Goal: Task Accomplishment & Management: Use online tool/utility

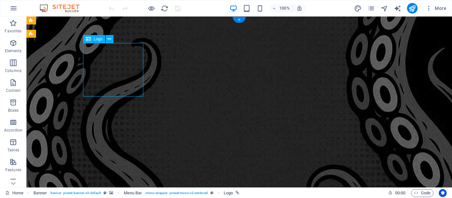
select select "px"
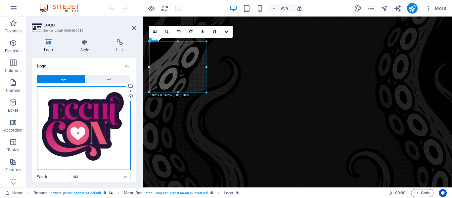
click at [79, 111] on div "Drag files here, click to choose files or select files from Files or our free s…" at bounding box center [84, 128] width 94 height 84
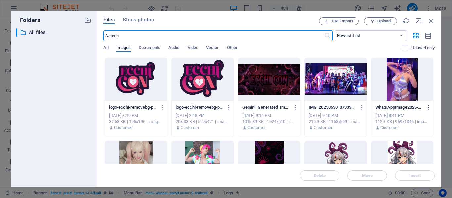
click at [136, 76] on div at bounding box center [136, 79] width 62 height 43
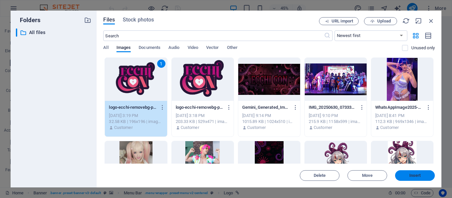
click at [416, 175] on span "Insert" at bounding box center [415, 176] width 12 height 4
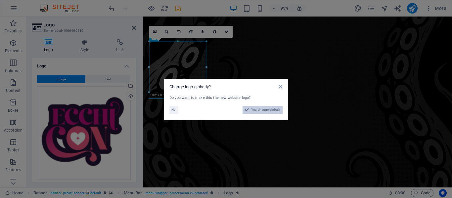
click at [269, 109] on span "Yes, change globally" at bounding box center [265, 110] width 29 height 8
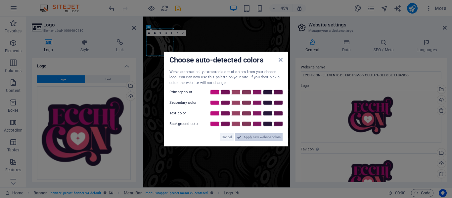
click at [251, 139] on span "Apply new website colors" at bounding box center [262, 137] width 37 height 8
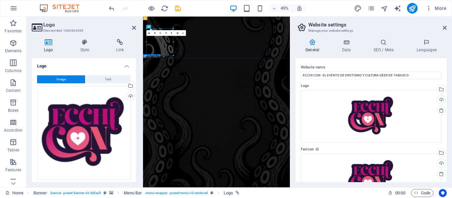
drag, startPoint x: 275, startPoint y: 154, endPoint x: 364, endPoint y: 92, distance: 108.4
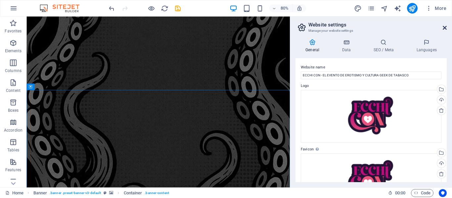
drag, startPoint x: 446, startPoint y: 28, endPoint x: 411, endPoint y: 11, distance: 38.2
click at [446, 28] on icon at bounding box center [445, 27] width 4 height 5
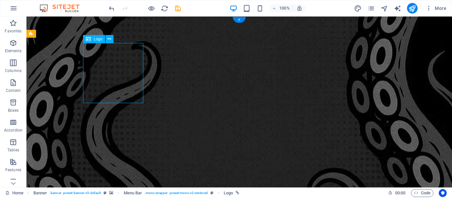
select select "px"
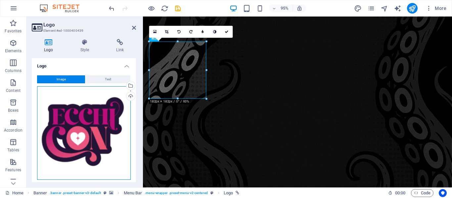
click at [80, 122] on div "Drag files here, click to choose files or select files from Files or our free s…" at bounding box center [84, 133] width 94 height 94
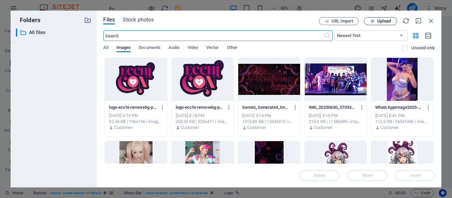
click at [387, 21] on span "Upload" at bounding box center [384, 21] width 14 height 4
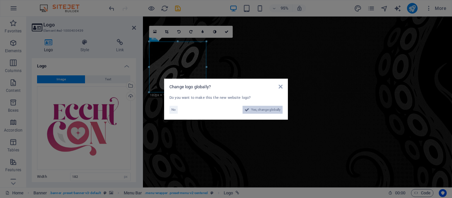
drag, startPoint x: 254, startPoint y: 109, endPoint x: 243, endPoint y: 205, distance: 96.6
click at [254, 109] on span "Yes, change globally" at bounding box center [265, 110] width 29 height 8
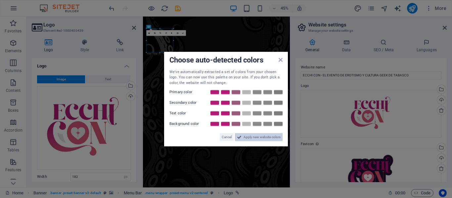
click at [256, 138] on span "Apply new website colors" at bounding box center [262, 137] width 37 height 8
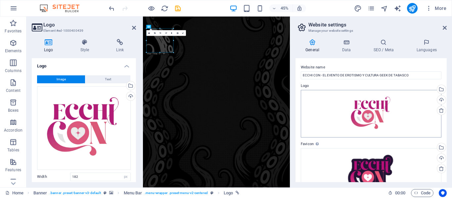
scroll to position [27, 0]
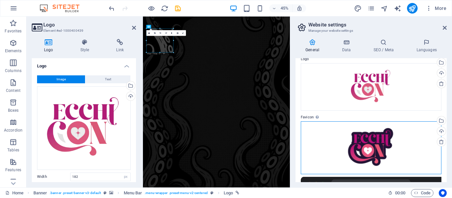
click at [370, 154] on div "Drag files here, click to choose files or select files from Files or our free s…" at bounding box center [371, 147] width 141 height 53
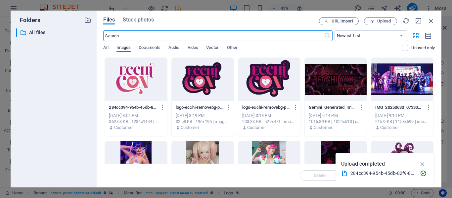
scroll to position [124, 0]
click at [432, 23] on icon "button" at bounding box center [431, 20] width 7 height 7
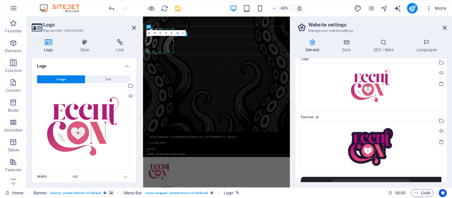
scroll to position [0, 0]
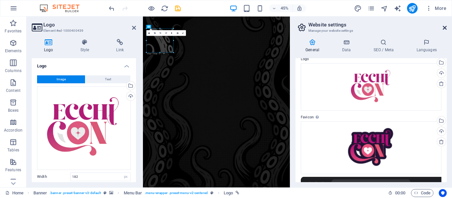
click at [445, 27] on icon at bounding box center [445, 27] width 4 height 5
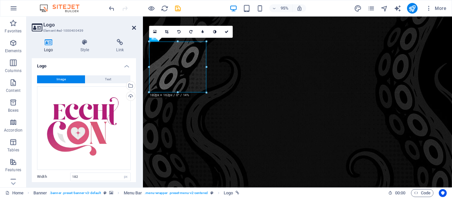
click at [133, 26] on icon at bounding box center [134, 27] width 4 height 5
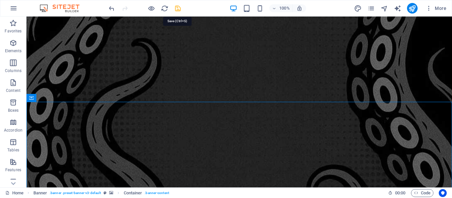
click at [176, 8] on icon "save" at bounding box center [178, 9] width 8 height 8
checkbox input "false"
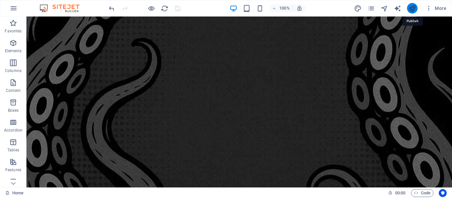
click at [411, 9] on icon "publish" at bounding box center [412, 9] width 8 height 8
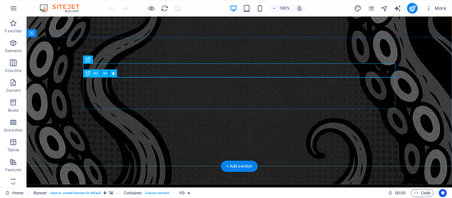
scroll to position [6, 0]
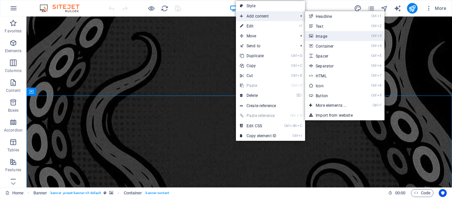
click at [332, 37] on link "Ctrl 3 Image" at bounding box center [332, 36] width 55 height 10
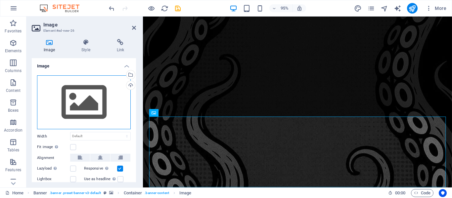
click at [85, 103] on div "Drag files here, click to choose files or select files from Files or our free s…" at bounding box center [84, 102] width 94 height 54
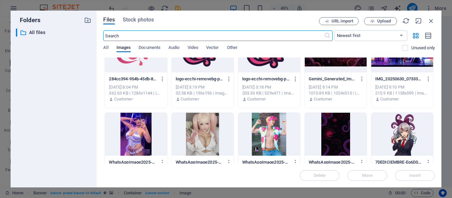
scroll to position [44, 0]
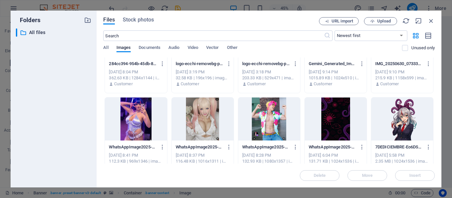
click at [395, 119] on div at bounding box center [402, 119] width 62 height 43
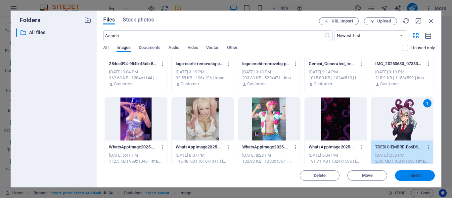
click at [411, 174] on span "Insert" at bounding box center [415, 176] width 12 height 4
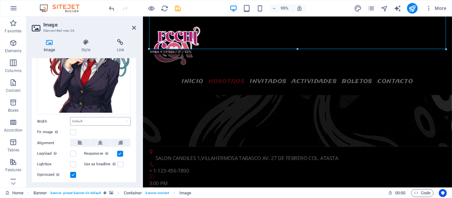
scroll to position [101, 0]
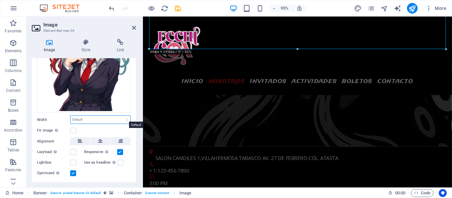
click at [83, 117] on select "Default auto px rem % em vh vw" at bounding box center [100, 120] width 60 height 8
click at [86, 117] on select "Default auto px rem % em vh vw" at bounding box center [100, 120] width 60 height 8
click at [93, 116] on select "Default auto px rem % em vh vw" at bounding box center [100, 120] width 60 height 8
select select "%"
click at [120, 116] on select "Default auto px rem % em vh vw" at bounding box center [100, 120] width 60 height 8
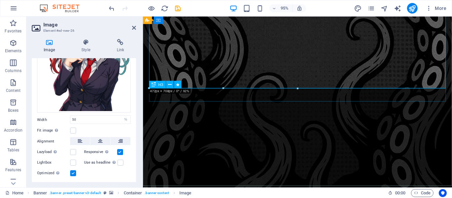
scroll to position [235, 0]
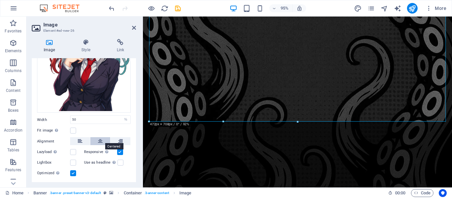
click at [98, 138] on icon at bounding box center [100, 141] width 5 height 8
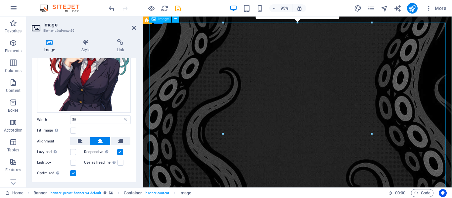
scroll to position [108, 0]
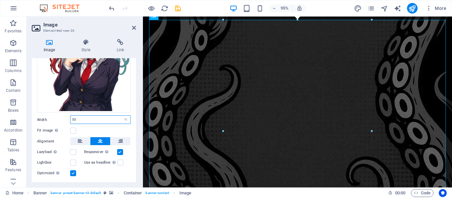
click at [93, 119] on input "50" at bounding box center [100, 120] width 60 height 8
type input "30"
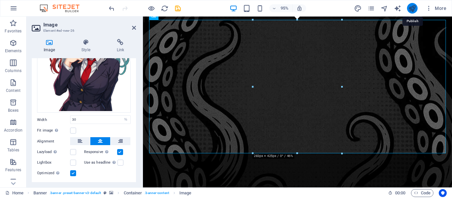
click at [415, 7] on icon "publish" at bounding box center [412, 9] width 8 height 8
checkbox input "false"
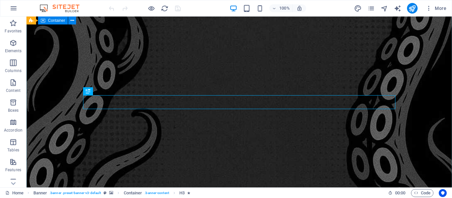
scroll to position [174, 0]
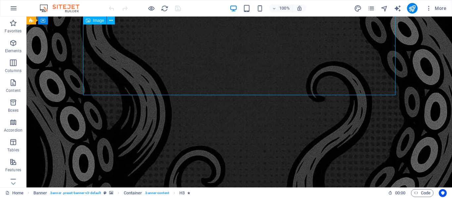
select select "%"
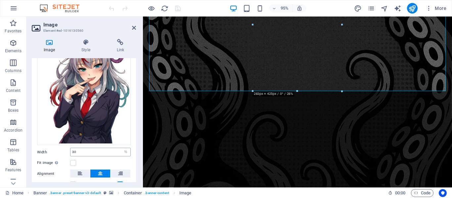
scroll to position [70, 0]
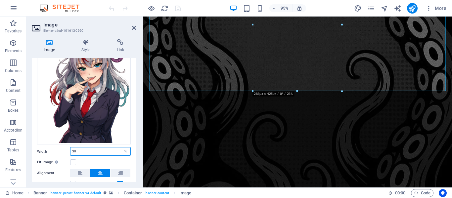
click at [79, 152] on input "30" at bounding box center [100, 152] width 60 height 8
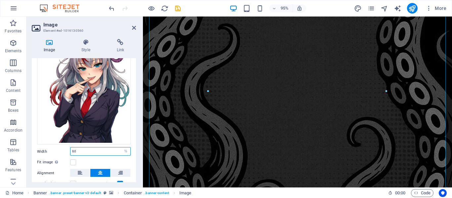
type input "60"
click at [413, 8] on icon "publish" at bounding box center [412, 9] width 8 height 8
checkbox input "false"
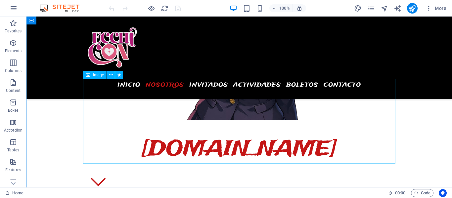
scroll to position [880, 0]
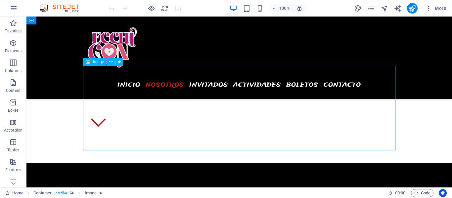
select select "px"
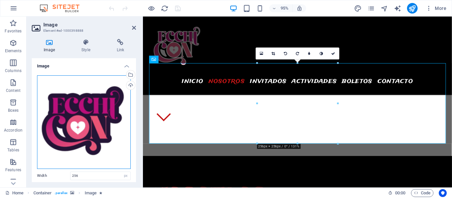
click at [89, 117] on div "Drag files here, click to choose files or select files from Files or our free s…" at bounding box center [84, 122] width 94 height 94
click at [89, 117] on body "ECCHICON.COM.MX Home Favorites Elements Columns Content Boxes Accordion Tables …" at bounding box center [226, 99] width 452 height 198
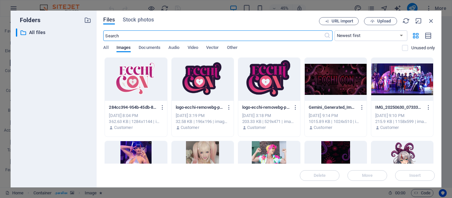
click at [132, 78] on div at bounding box center [136, 79] width 62 height 43
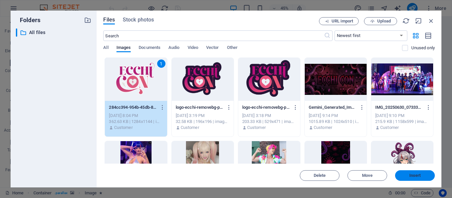
click at [407, 174] on span "Insert" at bounding box center [415, 176] width 34 height 4
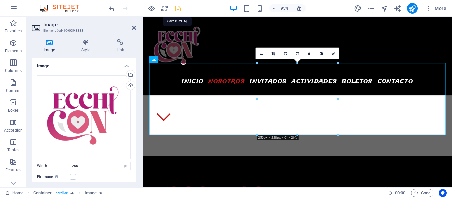
click at [178, 8] on icon "save" at bounding box center [178, 9] width 8 height 8
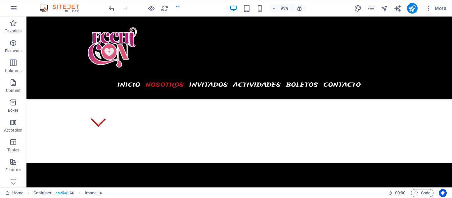
checkbox input "false"
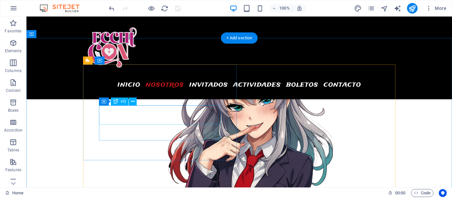
scroll to position [740, 0]
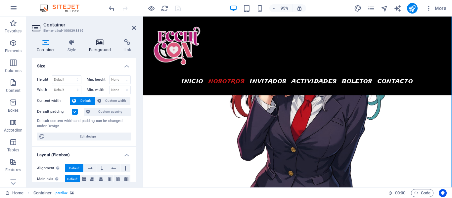
click at [98, 40] on icon at bounding box center [100, 42] width 32 height 7
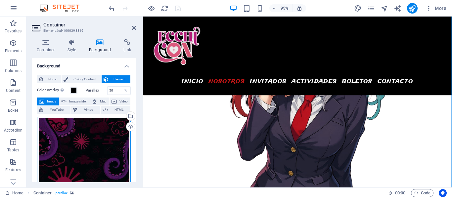
click at [85, 138] on div "Drag files here, click to choose files or select files from Files or our free s…" at bounding box center [84, 186] width 94 height 139
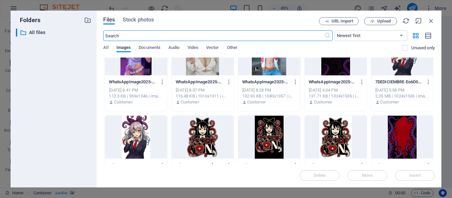
scroll to position [113, 0]
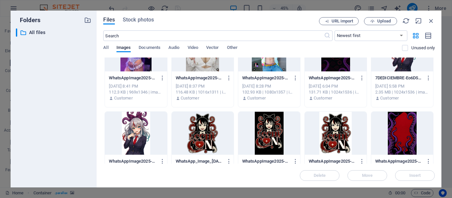
click at [397, 129] on div at bounding box center [402, 133] width 62 height 43
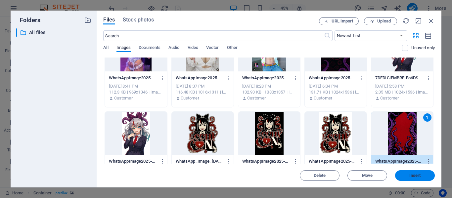
click at [412, 177] on span "Insert" at bounding box center [415, 176] width 12 height 4
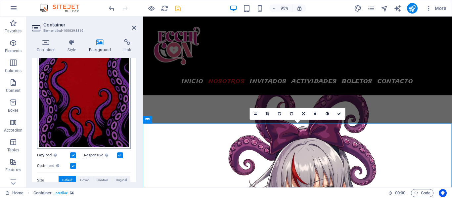
scroll to position [114, 0]
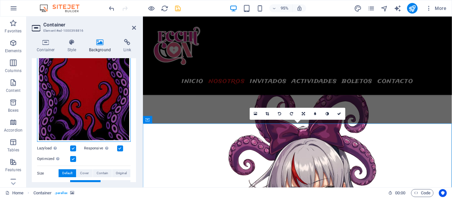
click at [64, 101] on div "Drag files here, click to choose files or select files from Files or our free s…" at bounding box center [84, 72] width 94 height 139
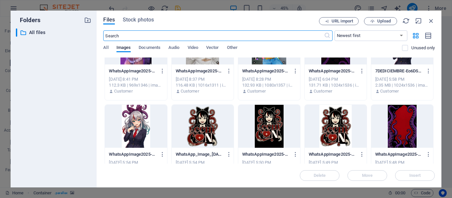
scroll to position [121, 0]
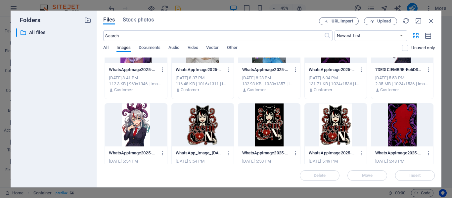
click at [399, 126] on div at bounding box center [402, 125] width 62 height 43
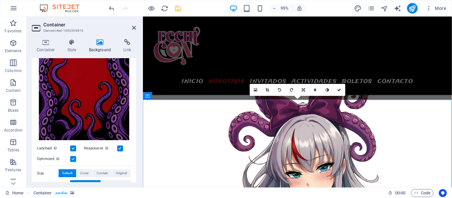
scroll to position [674, 0]
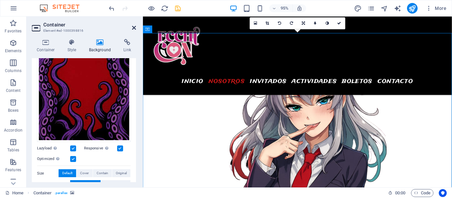
click at [133, 28] on icon at bounding box center [134, 27] width 4 height 5
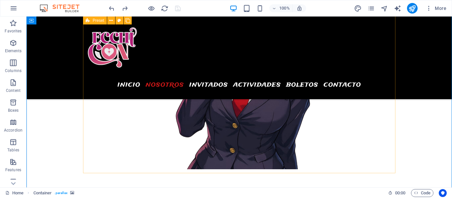
scroll to position [773, 0]
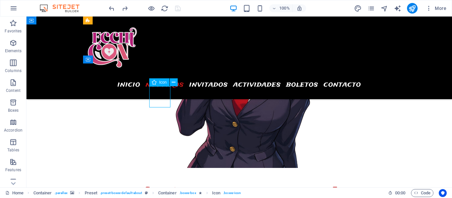
select select "xMidYMid"
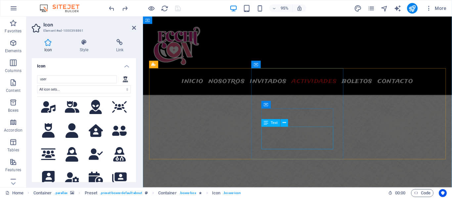
scroll to position [2087, 0]
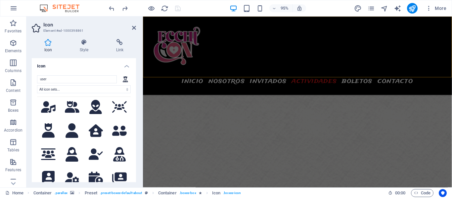
click at [259, 66] on div "Menu INICIO NOSOTROS INVITADOS ACTIVIDADES BOLETOS CONTACTO" at bounding box center [305, 58] width 325 height 83
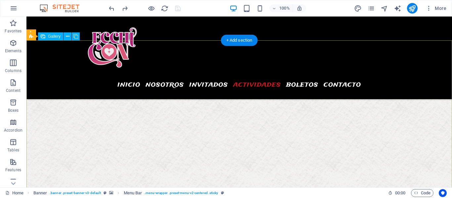
scroll to position [2729, 0]
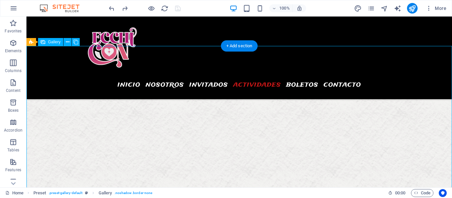
select select "4"
select select "px"
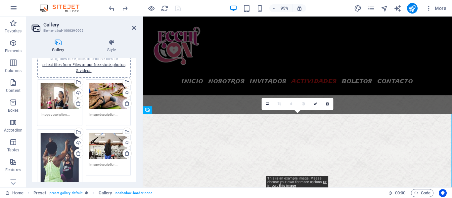
scroll to position [2634, 0]
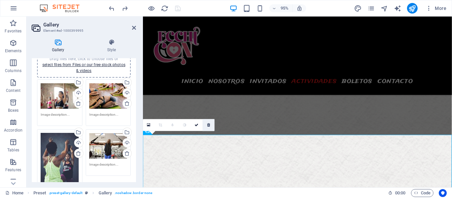
click at [209, 126] on icon at bounding box center [208, 125] width 3 height 4
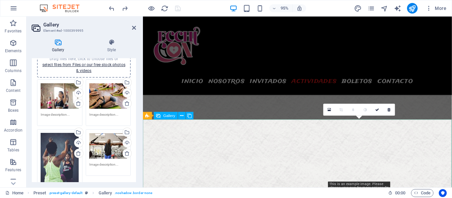
scroll to position [2691, 0]
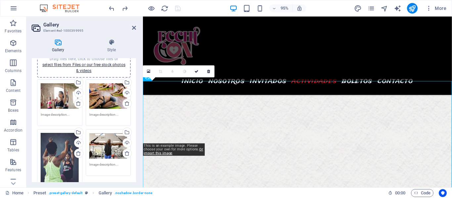
click at [147, 77] on div "0" at bounding box center [179, 72] width 72 height 12
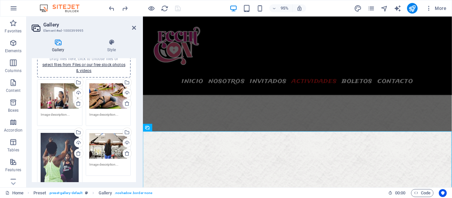
scroll to position [2643, 0]
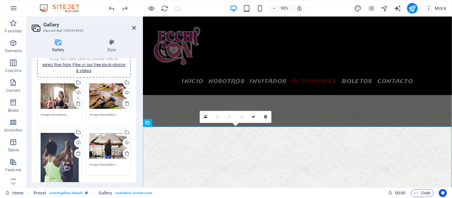
click at [241, 114] on link at bounding box center [242, 117] width 12 height 12
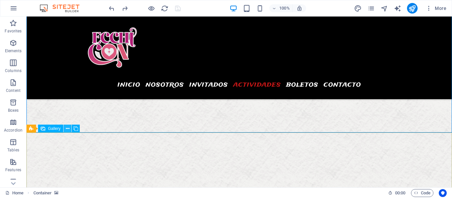
click at [67, 130] on icon at bounding box center [68, 128] width 4 height 7
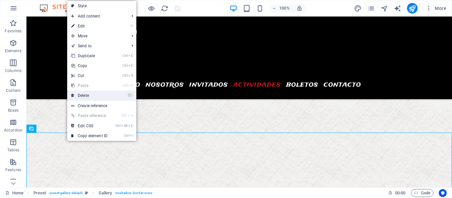
click at [86, 95] on link "⌦ Delete" at bounding box center [89, 96] width 44 height 10
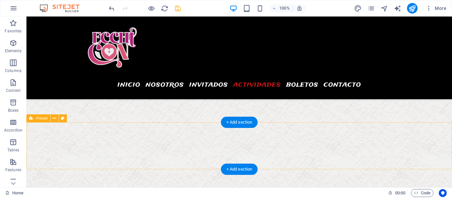
scroll to position [2684, 0]
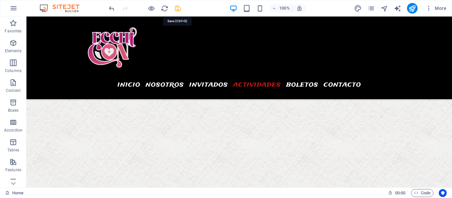
click at [178, 10] on icon "save" at bounding box center [178, 9] width 8 height 8
checkbox input "false"
click at [413, 10] on icon "publish" at bounding box center [412, 9] width 8 height 8
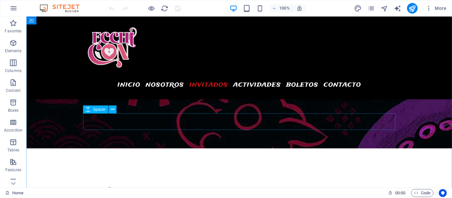
scroll to position [1546, 0]
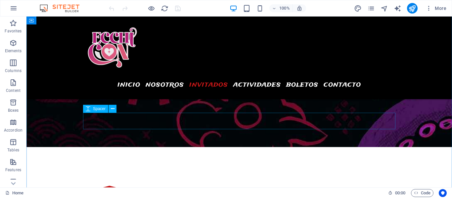
click at [114, 109] on icon at bounding box center [113, 109] width 4 height 7
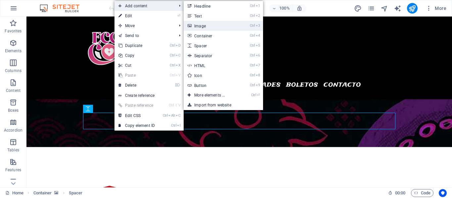
drag, startPoint x: 201, startPoint y: 28, endPoint x: 61, endPoint y: 12, distance: 140.6
click at [201, 28] on link "Ctrl 3 Image" at bounding box center [211, 26] width 55 height 10
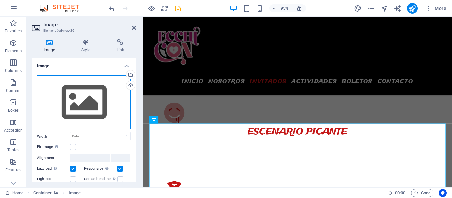
click at [85, 94] on div "Drag files here, click to choose files or select files from Files or our free s…" at bounding box center [84, 102] width 94 height 54
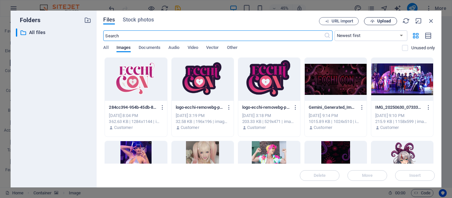
click at [373, 22] on icon "button" at bounding box center [372, 21] width 4 height 4
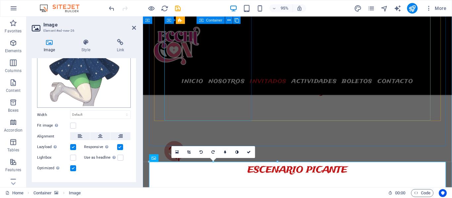
scroll to position [1506, 0]
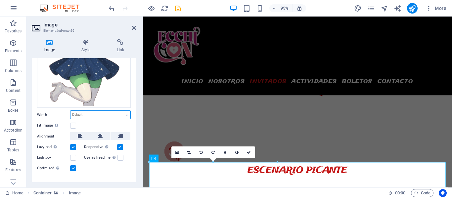
click at [93, 112] on select "Default auto px rem % em vh vw" at bounding box center [100, 115] width 60 height 8
select select "%"
click at [120, 111] on select "Default auto px rem % em vh vw" at bounding box center [100, 115] width 60 height 8
type input "50"
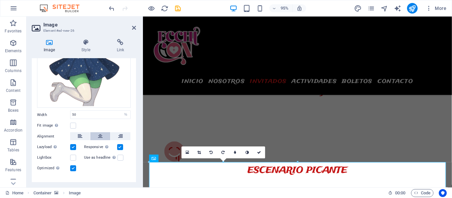
click at [102, 136] on button at bounding box center [100, 136] width 20 height 8
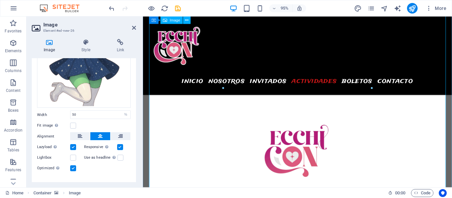
scroll to position [1778, 0]
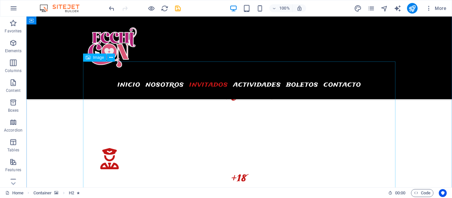
scroll to position [1572, 0]
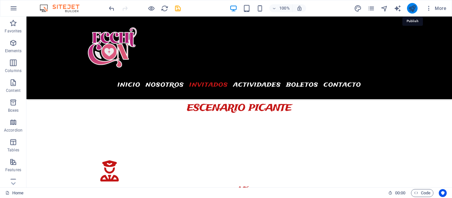
click at [413, 8] on icon "publish" at bounding box center [412, 9] width 8 height 8
checkbox input "false"
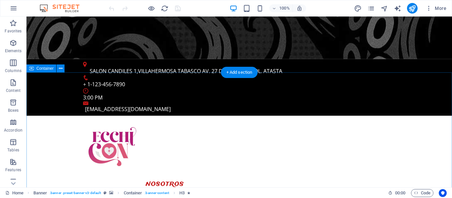
scroll to position [534, 0]
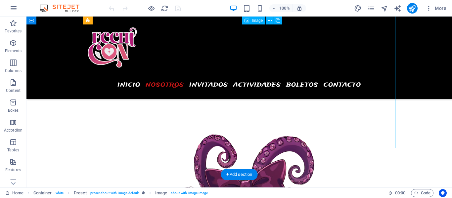
select select "%"
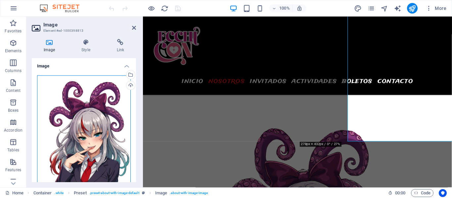
click at [95, 108] on div "Drag files here, click to choose files or select files from Files or our free s…" at bounding box center [84, 144] width 94 height 139
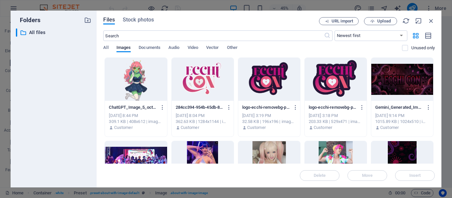
click at [135, 75] on div at bounding box center [136, 79] width 62 height 43
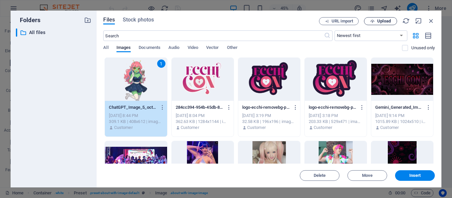
click at [382, 19] on span "Upload" at bounding box center [384, 21] width 14 height 4
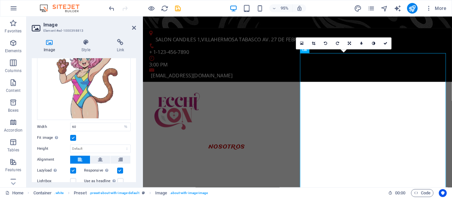
scroll to position [70, 0]
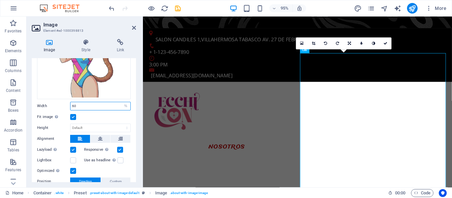
click at [90, 105] on input "60" at bounding box center [100, 106] width 60 height 8
type input "6"
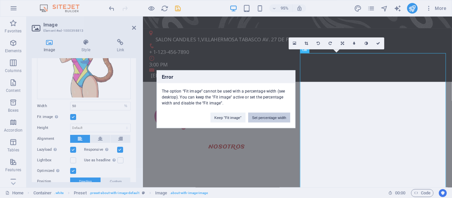
click at [270, 118] on button "Set percentage width" at bounding box center [269, 118] width 42 height 10
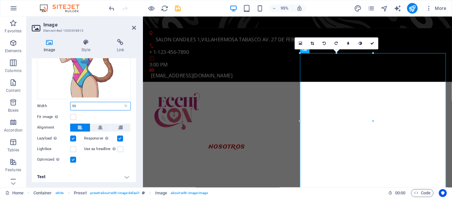
click at [86, 106] on input "50" at bounding box center [100, 106] width 60 height 8
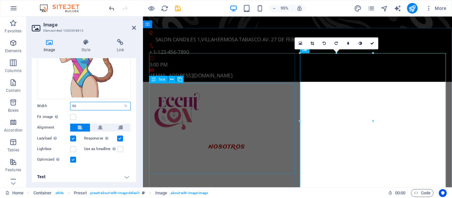
type input "5"
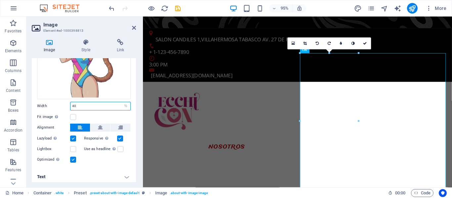
drag, startPoint x: 86, startPoint y: 105, endPoint x: 61, endPoint y: 105, distance: 25.8
click at [65, 105] on div "Width 40 Default auto px rem % em vh vw" at bounding box center [84, 106] width 94 height 9
type input "50"
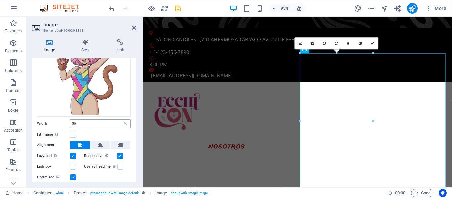
scroll to position [56, 0]
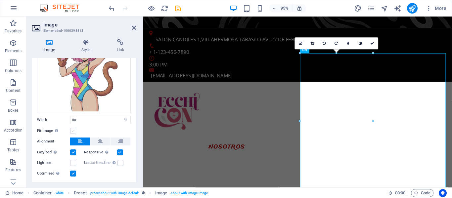
click at [72, 130] on label at bounding box center [73, 131] width 6 height 6
click at [0, 0] on input "Fit image Automatically fit image to a fixed width and height" at bounding box center [0, 0] width 0 height 0
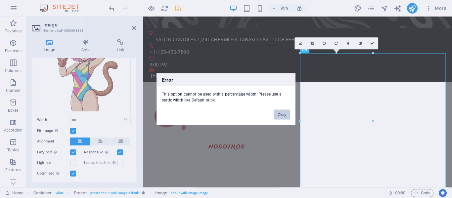
click at [283, 117] on button "Okay" at bounding box center [282, 115] width 17 height 10
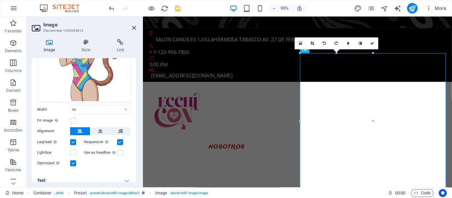
scroll to position [71, 0]
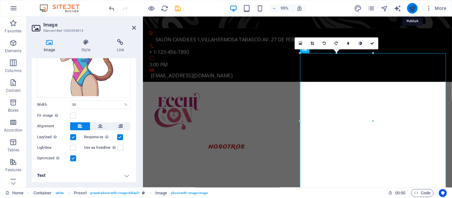
click at [416, 9] on icon "publish" at bounding box center [412, 9] width 8 height 8
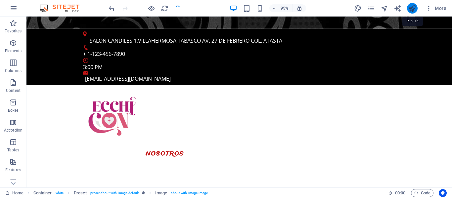
checkbox input "false"
